Goal: Task Accomplishment & Management: Use online tool/utility

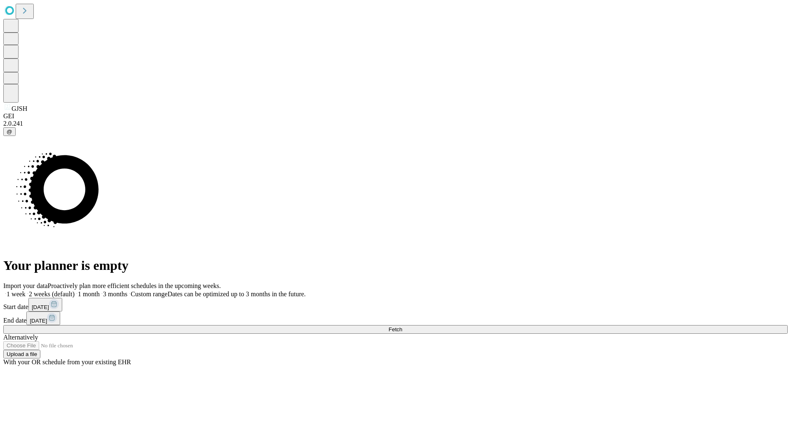
click at [100, 291] on label "1 month" at bounding box center [87, 294] width 25 height 7
click at [402, 326] on span "Fetch" at bounding box center [396, 329] width 14 height 6
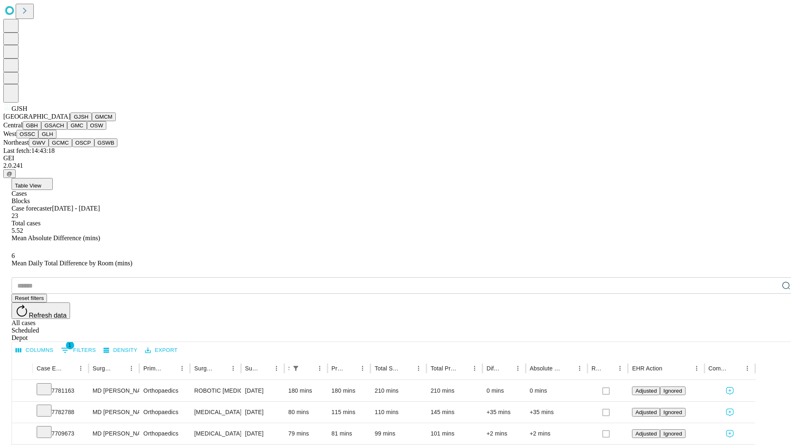
click at [92, 121] on button "GMCM" at bounding box center [104, 117] width 24 height 9
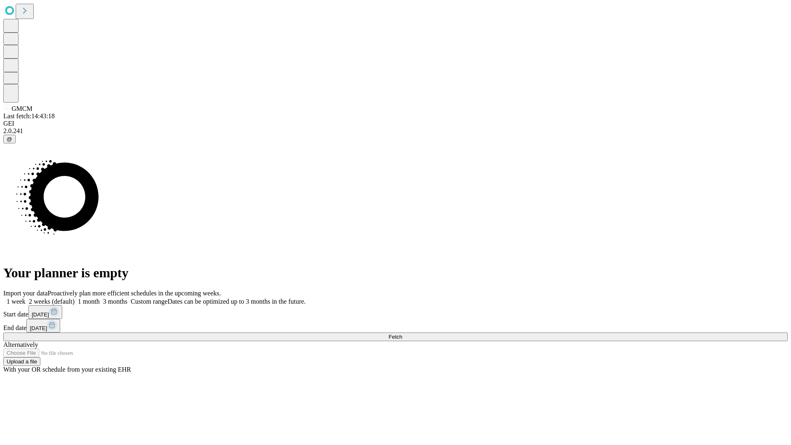
click at [402, 334] on span "Fetch" at bounding box center [396, 337] width 14 height 6
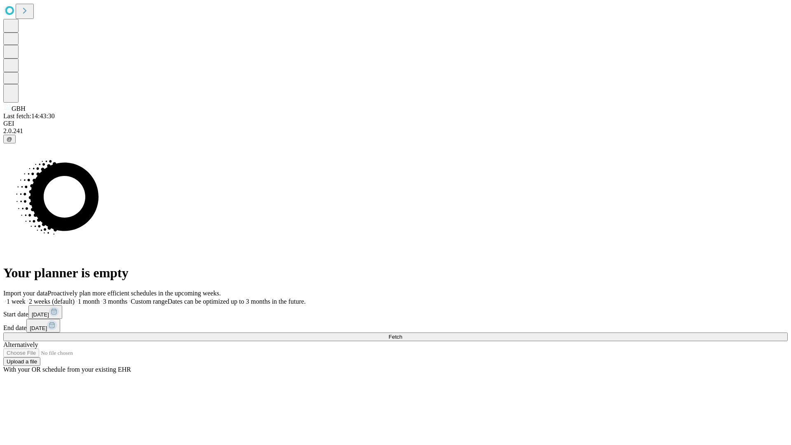
click at [100, 298] on label "1 month" at bounding box center [87, 301] width 25 height 7
click at [402, 334] on span "Fetch" at bounding box center [396, 337] width 14 height 6
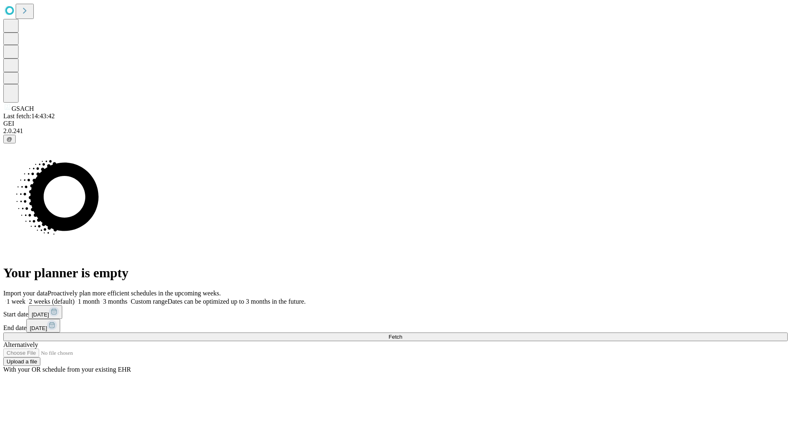
click at [402, 334] on span "Fetch" at bounding box center [396, 337] width 14 height 6
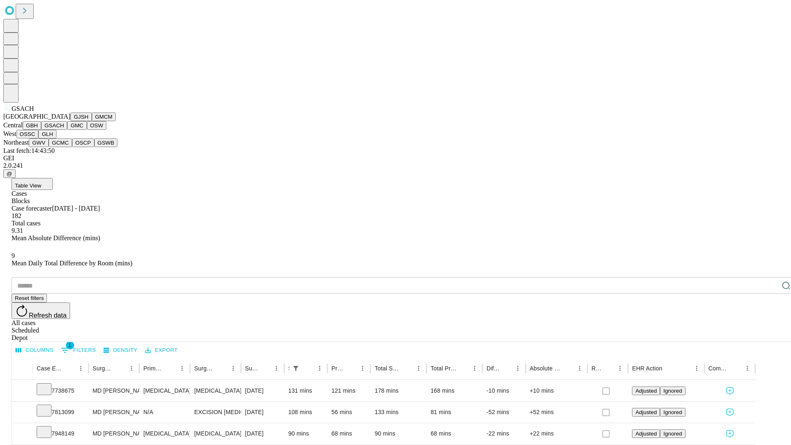
click at [67, 130] on button "GMC" at bounding box center [76, 125] width 19 height 9
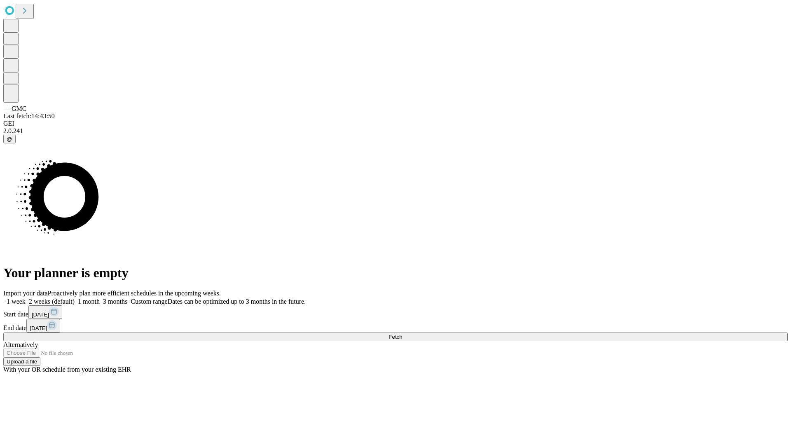
click at [402, 334] on span "Fetch" at bounding box center [396, 337] width 14 height 6
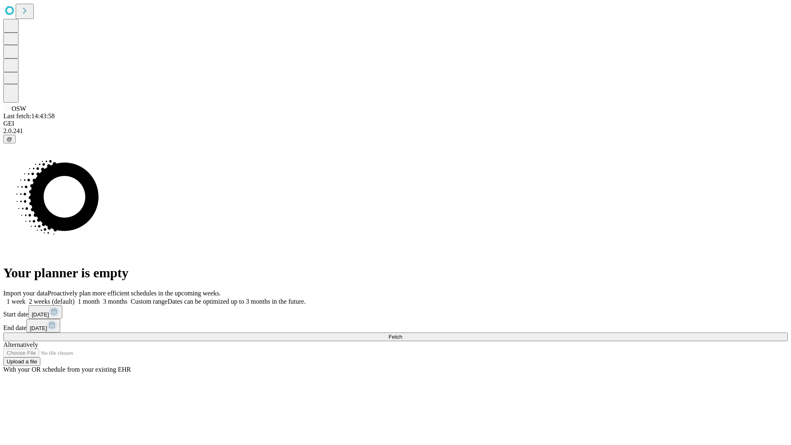
click at [100, 298] on label "1 month" at bounding box center [87, 301] width 25 height 7
click at [402, 334] on span "Fetch" at bounding box center [396, 337] width 14 height 6
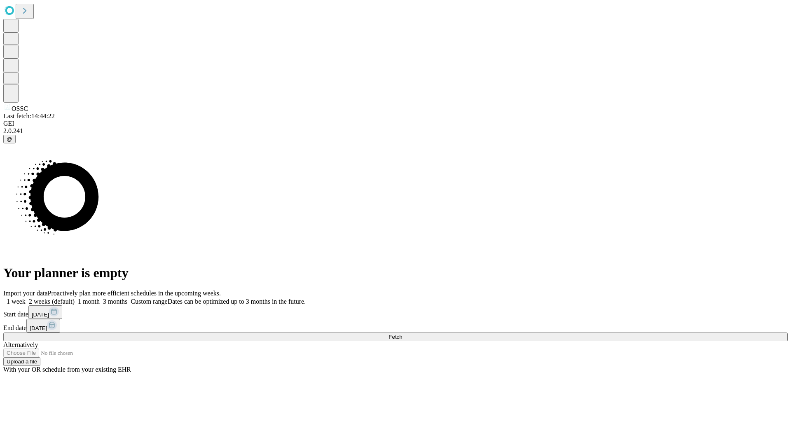
click at [100, 298] on label "1 month" at bounding box center [87, 301] width 25 height 7
click at [402, 334] on span "Fetch" at bounding box center [396, 337] width 14 height 6
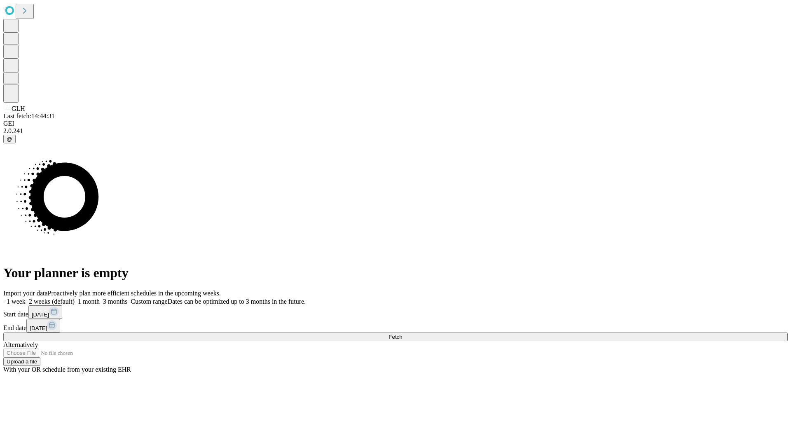
click at [100, 298] on label "1 month" at bounding box center [87, 301] width 25 height 7
click at [402, 334] on span "Fetch" at bounding box center [396, 337] width 14 height 6
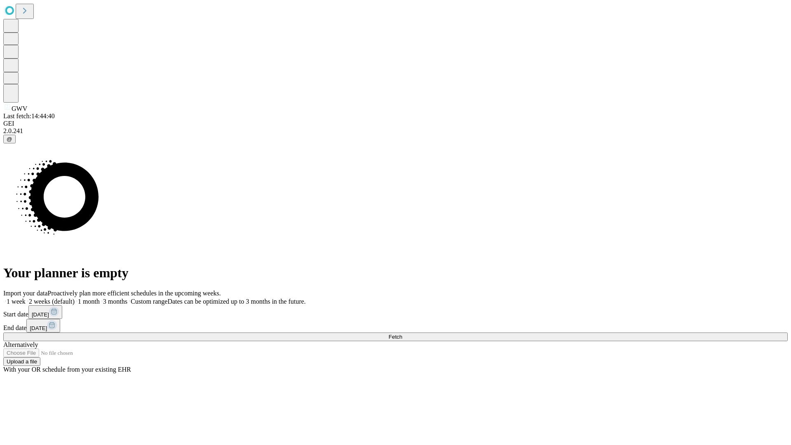
click at [402, 334] on span "Fetch" at bounding box center [396, 337] width 14 height 6
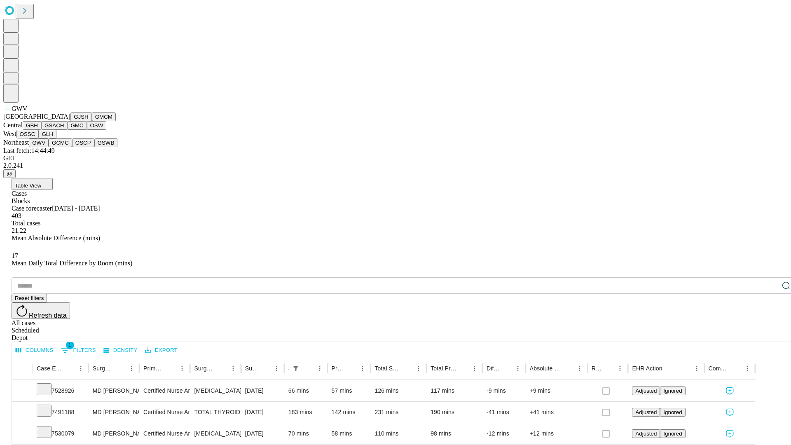
click at [64, 147] on button "GCMC" at bounding box center [60, 142] width 23 height 9
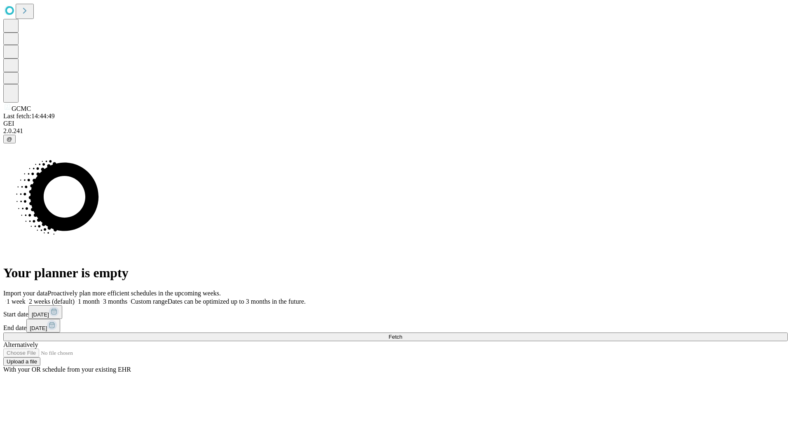
click at [100, 298] on label "1 month" at bounding box center [87, 301] width 25 height 7
click at [402, 334] on span "Fetch" at bounding box center [396, 337] width 14 height 6
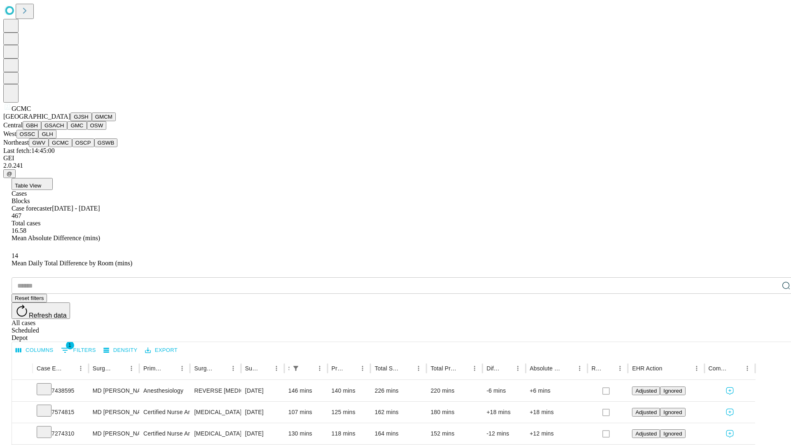
click at [72, 147] on button "OSCP" at bounding box center [83, 142] width 22 height 9
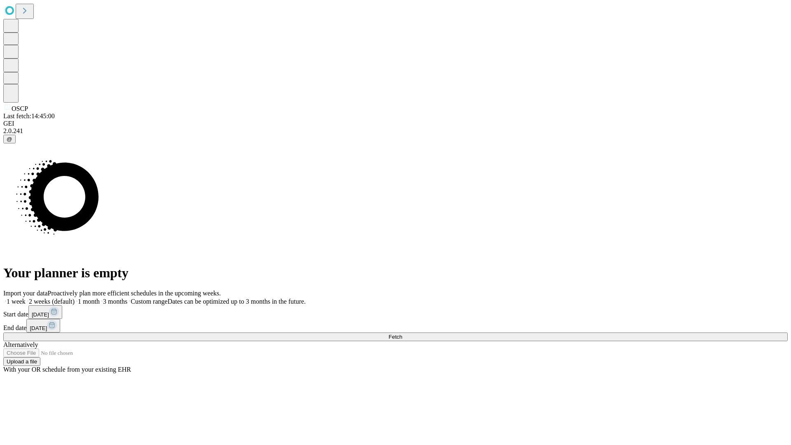
click at [100, 298] on label "1 month" at bounding box center [87, 301] width 25 height 7
click at [402, 334] on span "Fetch" at bounding box center [396, 337] width 14 height 6
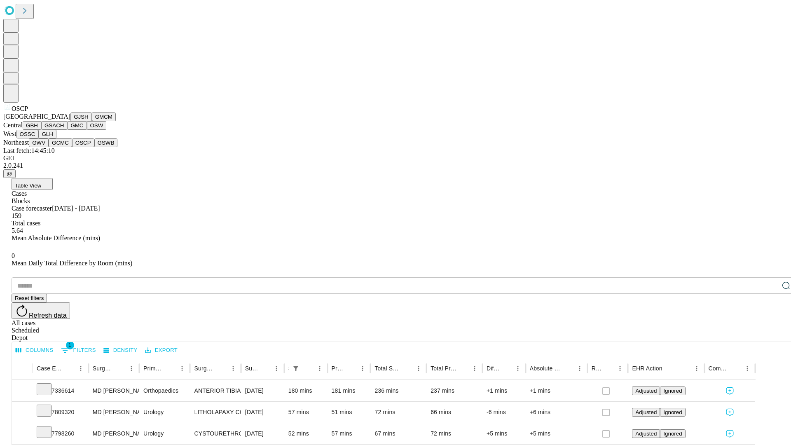
click at [94, 147] on button "GSWB" at bounding box center [105, 142] width 23 height 9
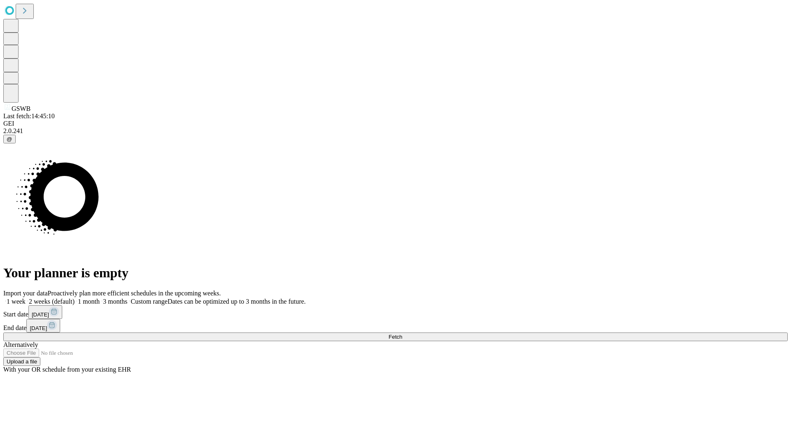
click at [100, 298] on label "1 month" at bounding box center [87, 301] width 25 height 7
click at [402, 334] on span "Fetch" at bounding box center [396, 337] width 14 height 6
